Goal: Task Accomplishment & Management: Use online tool/utility

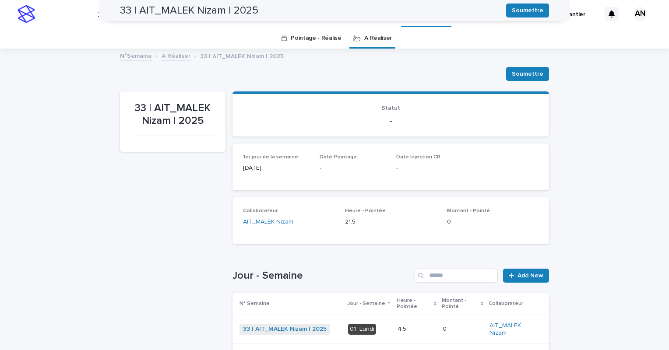
scroll to position [242, 0]
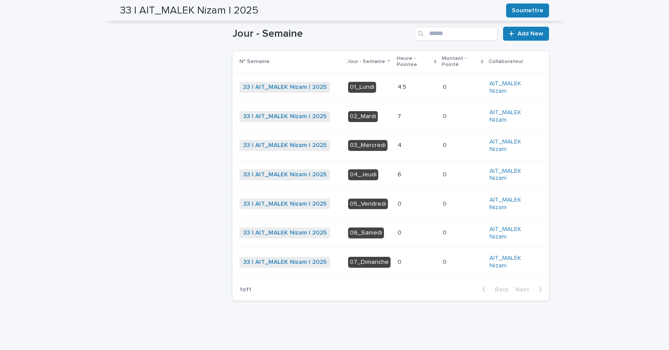
click at [406, 144] on p at bounding box center [417, 145] width 38 height 7
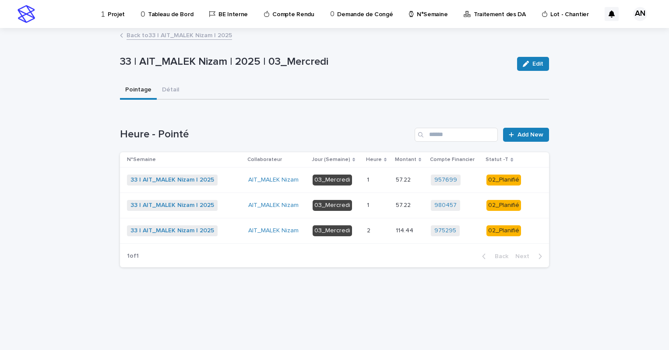
click at [375, 233] on p at bounding box center [378, 230] width 22 height 7
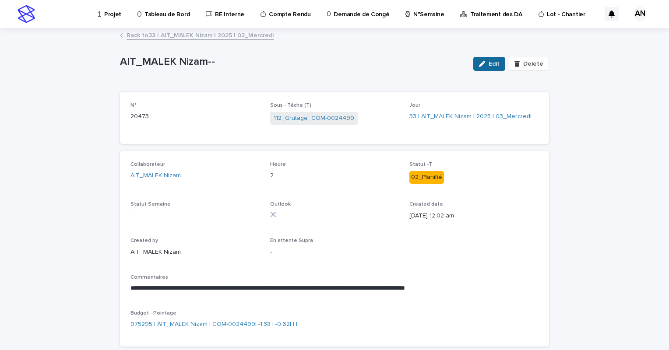
click at [490, 65] on span "Edit" at bounding box center [494, 64] width 11 height 6
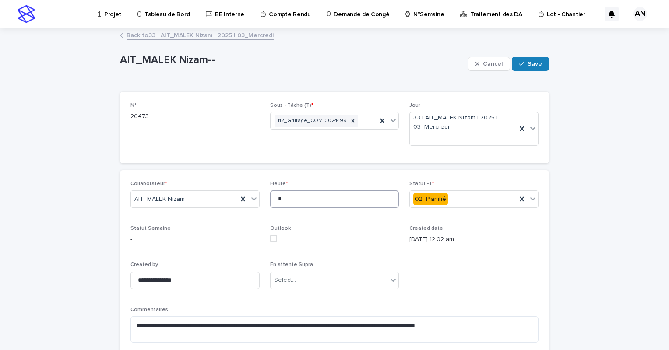
click at [334, 197] on input "*" at bounding box center [334, 200] width 129 height 18
type input "*"
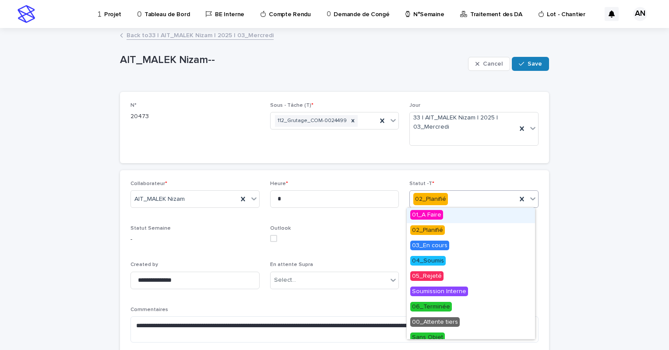
click at [532, 202] on icon at bounding box center [533, 198] width 9 height 9
click at [451, 303] on div "06_Terminée" at bounding box center [471, 307] width 128 height 15
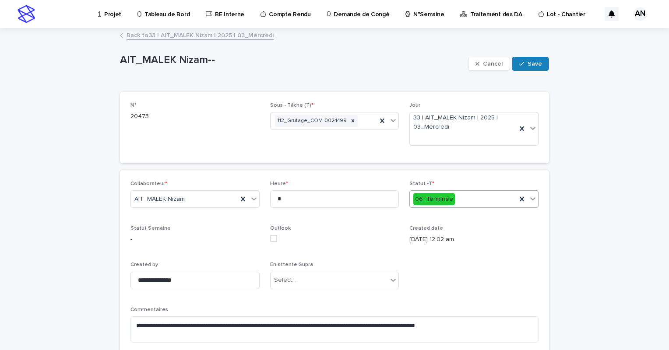
click at [483, 175] on div "**********" at bounding box center [334, 287] width 429 height 235
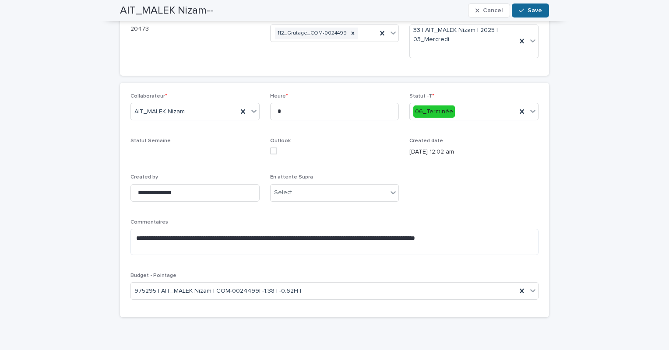
click at [529, 14] on button "Save" at bounding box center [530, 11] width 37 height 14
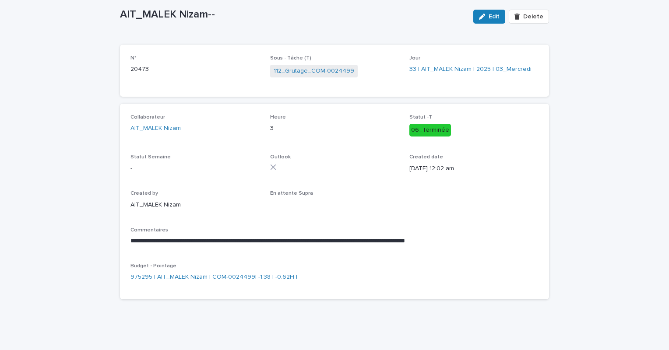
scroll to position [0, 0]
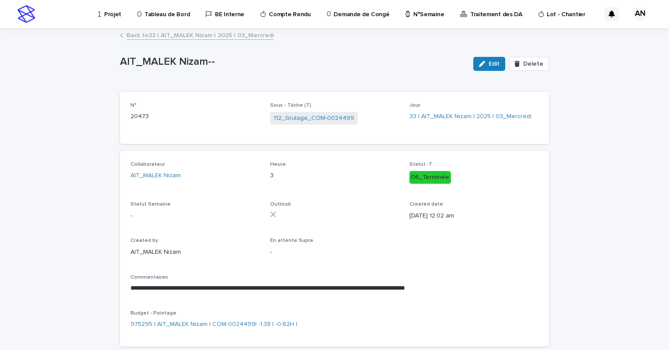
click at [186, 33] on link "Back to 33 | AIT_MALEK Nizam | 2025 | 03_Mercredi" at bounding box center [200, 35] width 147 height 10
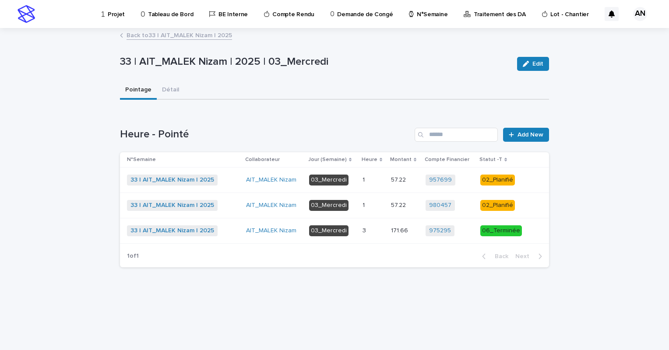
click at [373, 198] on div "1 1" at bounding box center [373, 205] width 21 height 14
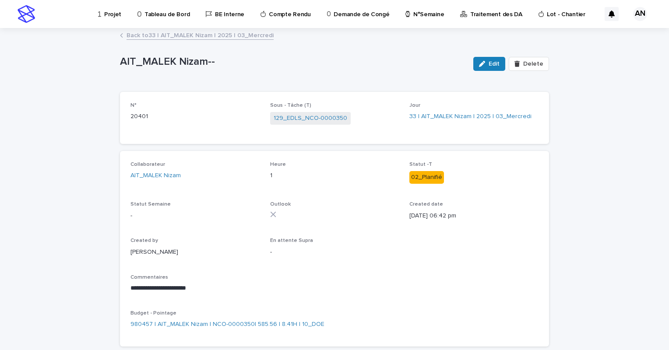
click at [187, 34] on link "Back to 33 | AIT_MALEK Nizam | 2025 | 03_Mercredi" at bounding box center [200, 35] width 147 height 10
click at [160, 33] on link "Back to 33 | AIT_MALEK Nizam | 2025 | 03_Mercredi" at bounding box center [200, 35] width 147 height 10
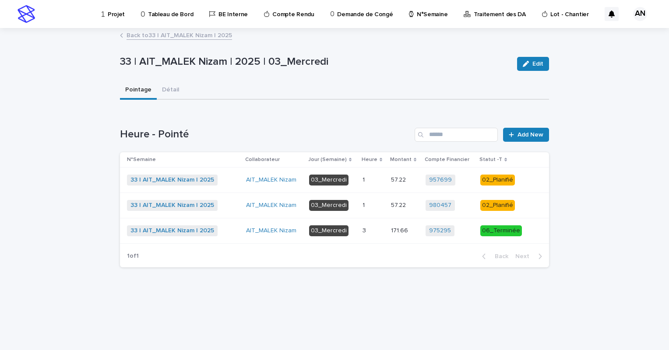
click at [173, 30] on link "Back to 33 | AIT_MALEK Nizam | 2025" at bounding box center [180, 35] width 106 height 10
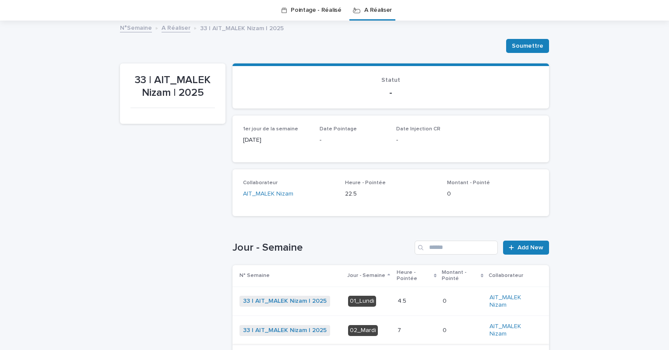
scroll to position [203, 0]
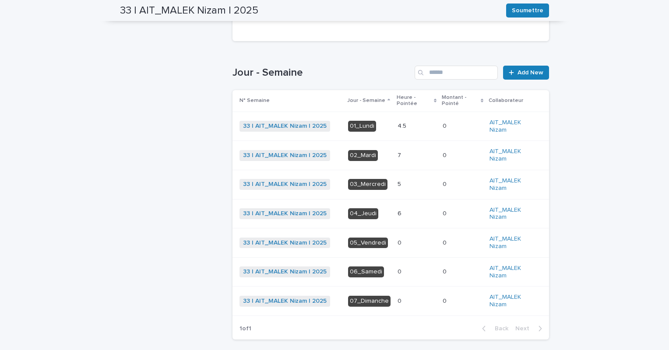
click at [408, 155] on p at bounding box center [417, 155] width 38 height 7
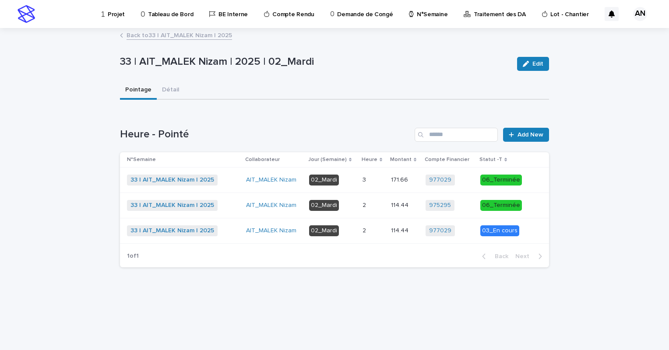
click at [371, 230] on p at bounding box center [373, 230] width 21 height 7
